Goal: Transaction & Acquisition: Obtain resource

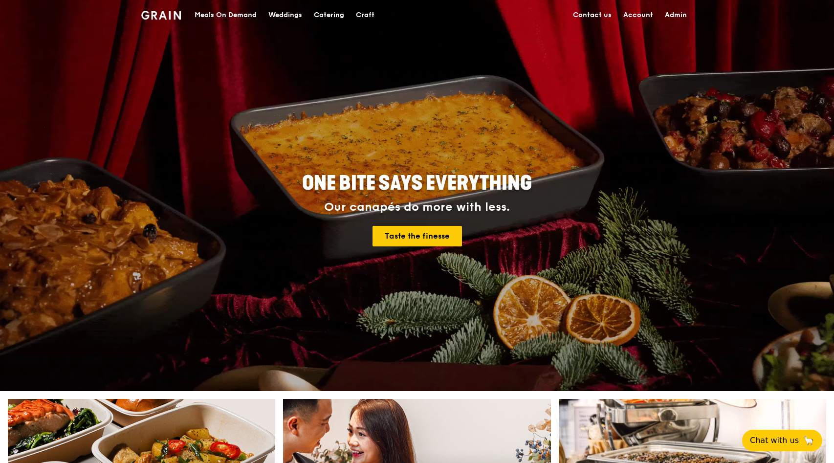
click at [325, 15] on div "Catering" at bounding box center [329, 14] width 30 height 29
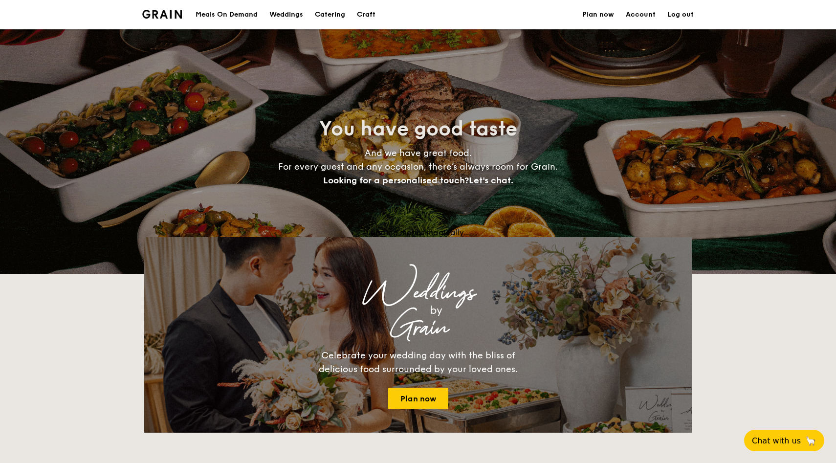
select select
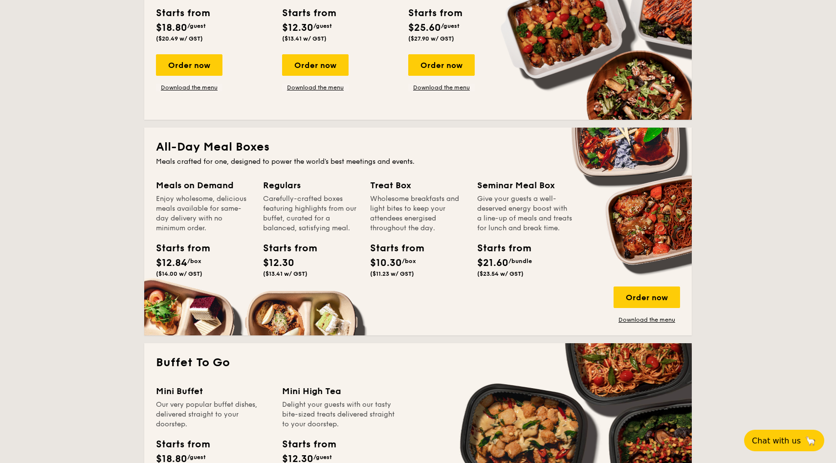
scroll to position [317, 0]
